Goal: Communication & Community: Share content

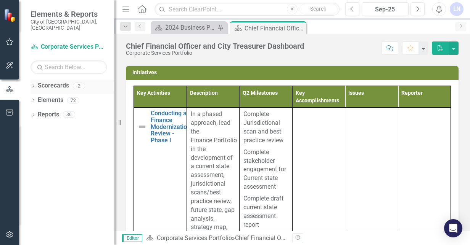
click at [34, 85] on icon "Dropdown" at bounding box center [32, 87] width 5 height 4
click at [142, 10] on icon "Home" at bounding box center [142, 9] width 10 height 8
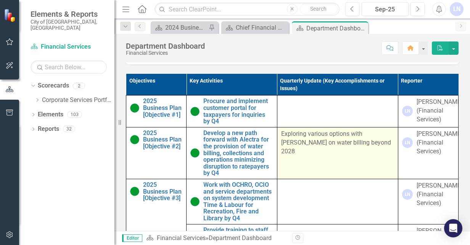
scroll to position [381, 0]
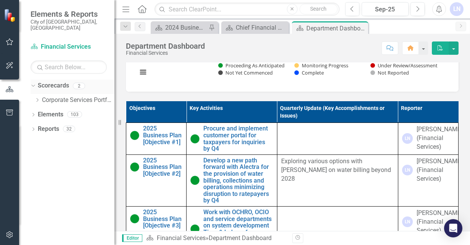
drag, startPoint x: 114, startPoint y: 77, endPoint x: 104, endPoint y: 75, distance: 10.5
click at [104, 75] on div "Elements & Reports City of [GEOGRAPHIC_DATA], [GEOGRAPHIC_DATA] Scorecard Finan…" at bounding box center [57, 122] width 114 height 245
click at [456, 48] on button "button" at bounding box center [453, 48] width 10 height 13
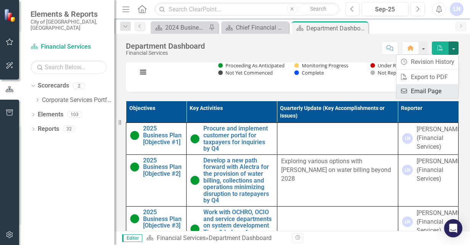
click at [421, 88] on link "Email Email Page" at bounding box center [427, 91] width 62 height 14
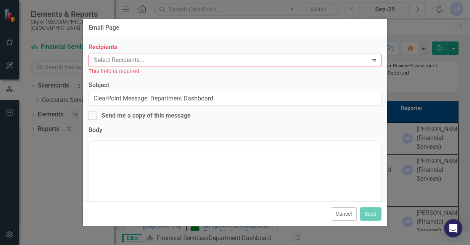
scroll to position [0, 0]
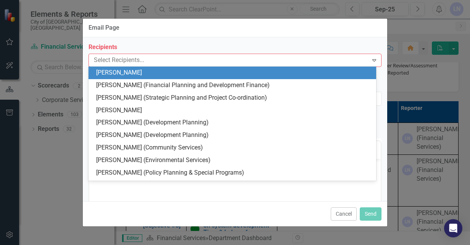
click at [151, 59] on div at bounding box center [229, 60] width 277 height 10
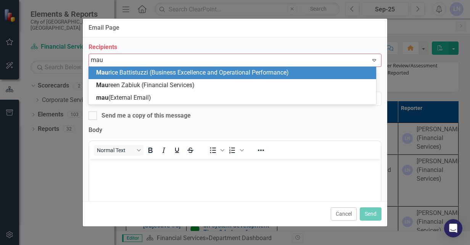
type input "maur"
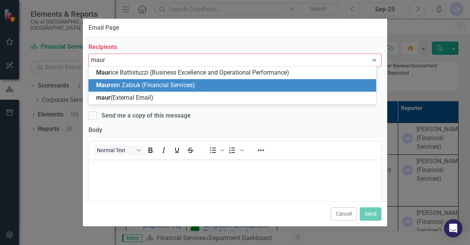
click at [138, 84] on span "Maur een Zabiuk (Financial Services)" at bounding box center [145, 85] width 99 height 7
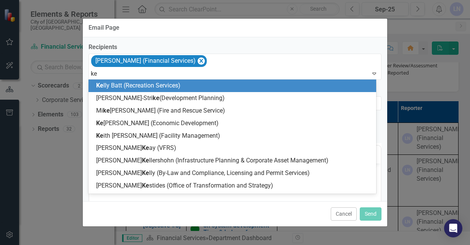
type input "kev"
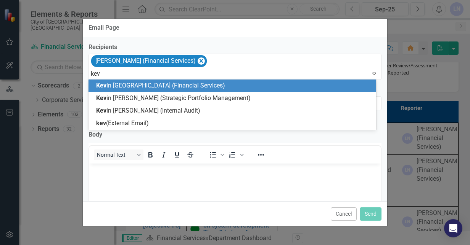
click at [138, 84] on span "Kev in [GEOGRAPHIC_DATA] (Financial Services)" at bounding box center [160, 85] width 129 height 7
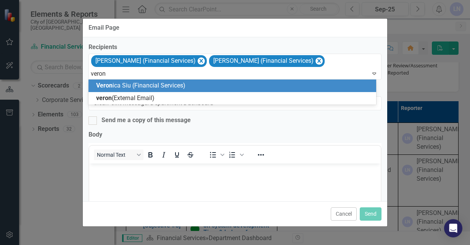
type input "veroni"
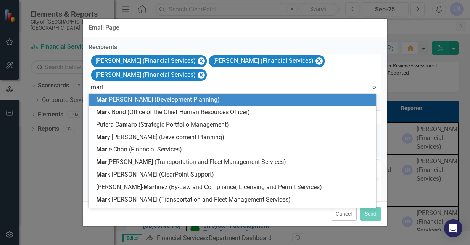
type input "[PERSON_NAME]"
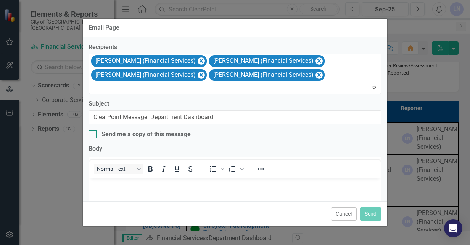
click at [91, 132] on input "Send me a copy of this message" at bounding box center [90, 132] width 5 height 5
checkbox input "true"
click at [129, 103] on label "Subject" at bounding box center [234, 104] width 293 height 9
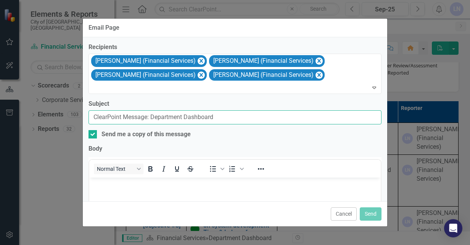
click at [129, 111] on input "ClearPoint Message: Department Dashboard" at bounding box center [234, 118] width 293 height 14
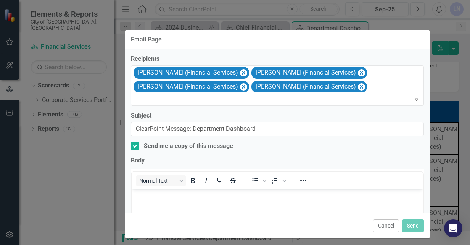
drag, startPoint x: 282, startPoint y: 29, endPoint x: 324, endPoint y: 40, distance: 43.9
click at [324, 40] on div "Email Page" at bounding box center [277, 39] width 304 height 19
click at [159, 115] on label "Subject" at bounding box center [277, 116] width 293 height 9
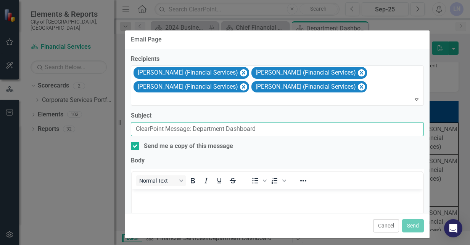
click at [159, 122] on input "ClearPoint Message: Department Dashboard" at bounding box center [277, 129] width 293 height 14
type input "ClearPoint Message: Department Dashboard- Need Key messaging for this quarter"
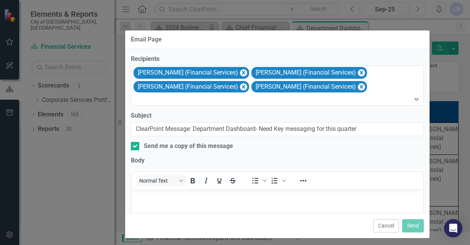
click at [165, 196] on p "Rich Text Area. Press ALT-0 for help." at bounding box center [276, 195] width 287 height 9
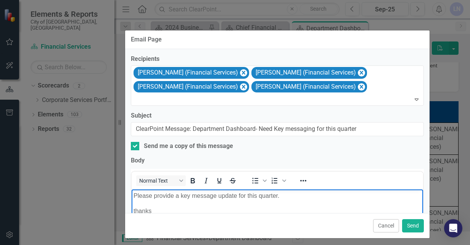
scroll to position [15, 0]
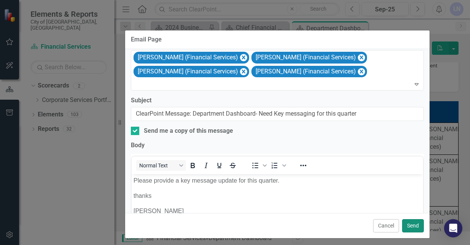
click at [411, 225] on button "Send" at bounding box center [413, 226] width 22 height 13
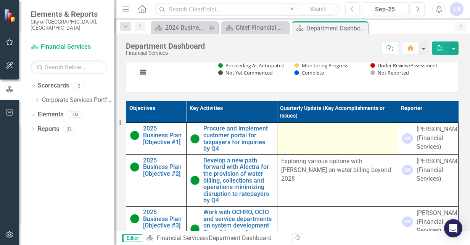
click at [282, 135] on div at bounding box center [337, 129] width 113 height 9
click at [285, 135] on div at bounding box center [337, 129] width 113 height 9
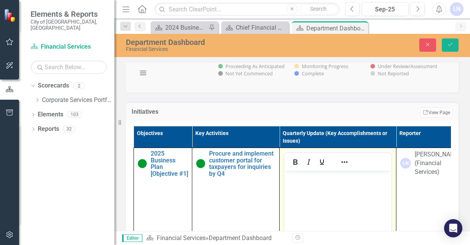
scroll to position [0, 0]
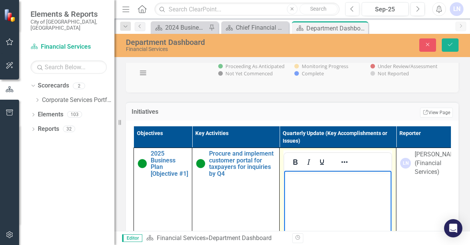
click at [310, 186] on body "Rich Text Area. Press ALT-0 for help." at bounding box center [337, 228] width 107 height 114
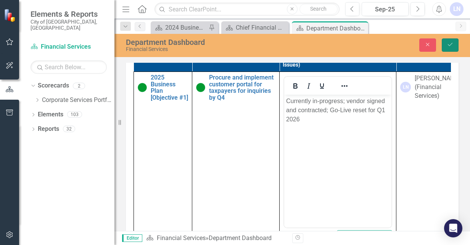
click at [448, 41] on button "Save" at bounding box center [449, 45] width 17 height 13
